Goal: Task Accomplishment & Management: Manage account settings

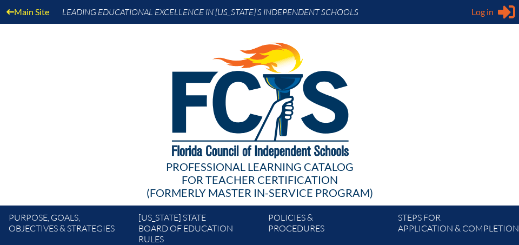
type input "[PERSON_NAME][EMAIL_ADDRESS][PERSON_NAME][DOMAIN_NAME]"
click at [497, 11] on div "Log in Close Sign in or register" at bounding box center [493, 11] width 44 height 17
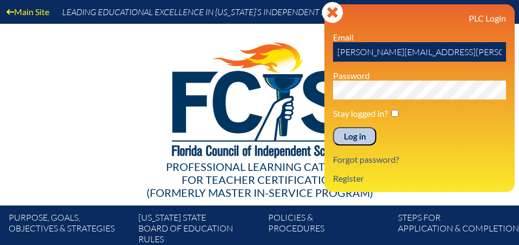
click at [348, 137] on input "Log in" at bounding box center [354, 136] width 43 height 18
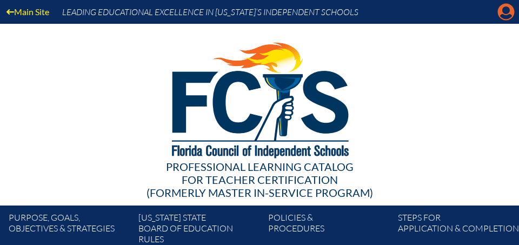
click at [507, 12] on icon "Manage account" at bounding box center [505, 11] width 17 height 17
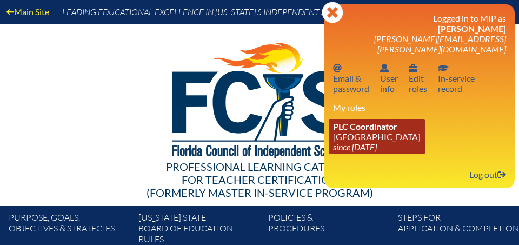
click at [368, 121] on link "PLC Coordinator [GEOGRAPHIC_DATA] since [DATE]" at bounding box center [377, 136] width 96 height 35
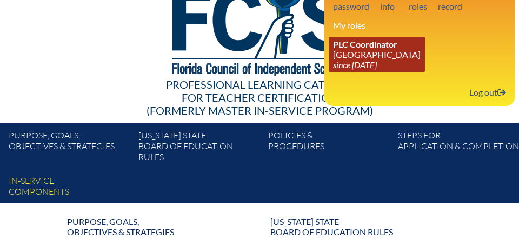
scroll to position [89, 0]
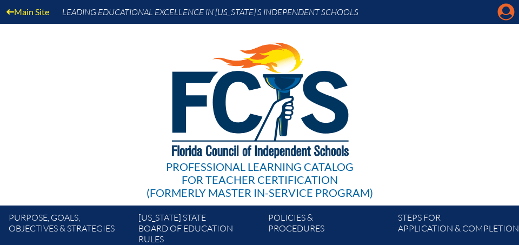
click at [504, 15] on icon at bounding box center [506, 12] width 17 height 17
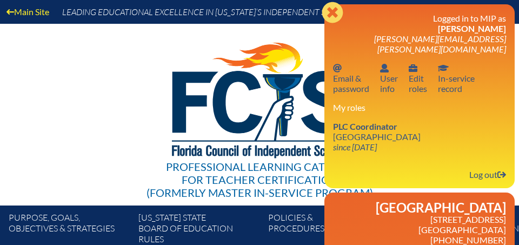
click at [331, 11] on icon "Close" at bounding box center [333, 13] width 22 height 22
